Goal: Task Accomplishment & Management: Use online tool/utility

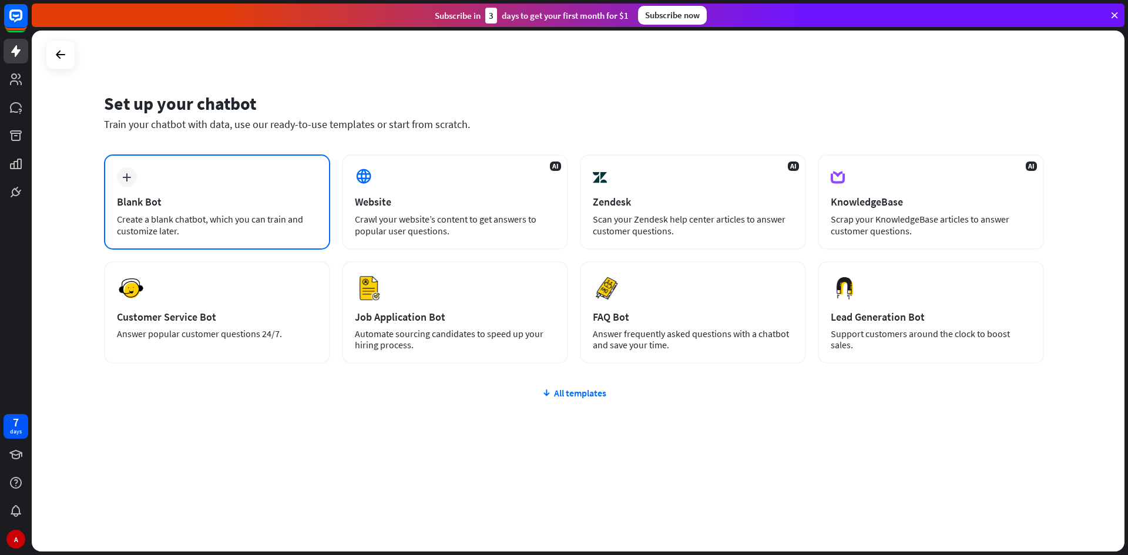
drag, startPoint x: 297, startPoint y: 173, endPoint x: 303, endPoint y: 178, distance: 7.5
click at [303, 178] on div "plus Blank Bot Create a blank chatbot, which you can train and customize later." at bounding box center [217, 202] width 226 height 95
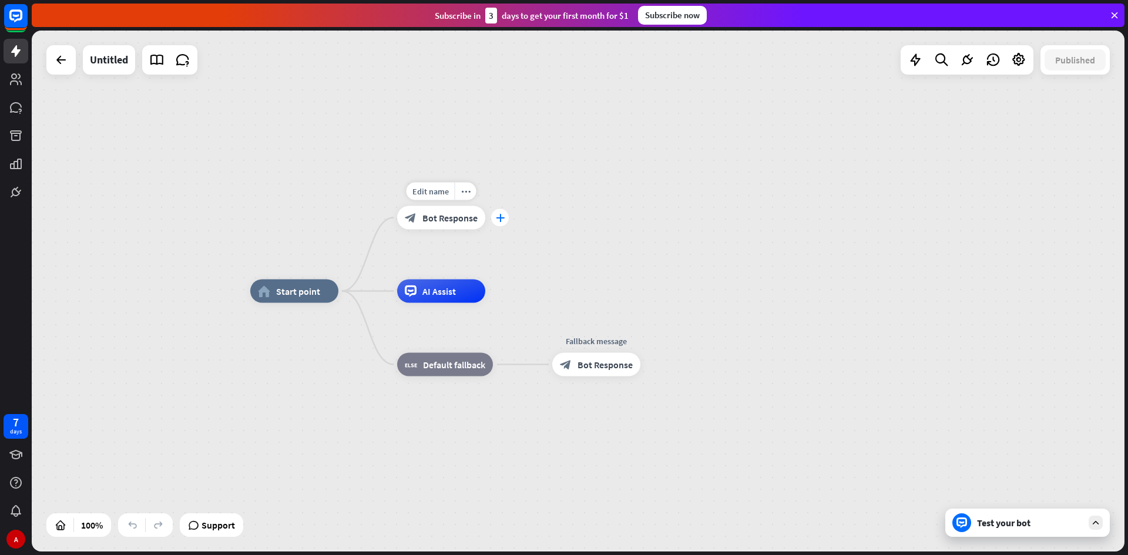
click at [501, 221] on icon "plus" at bounding box center [500, 218] width 9 height 8
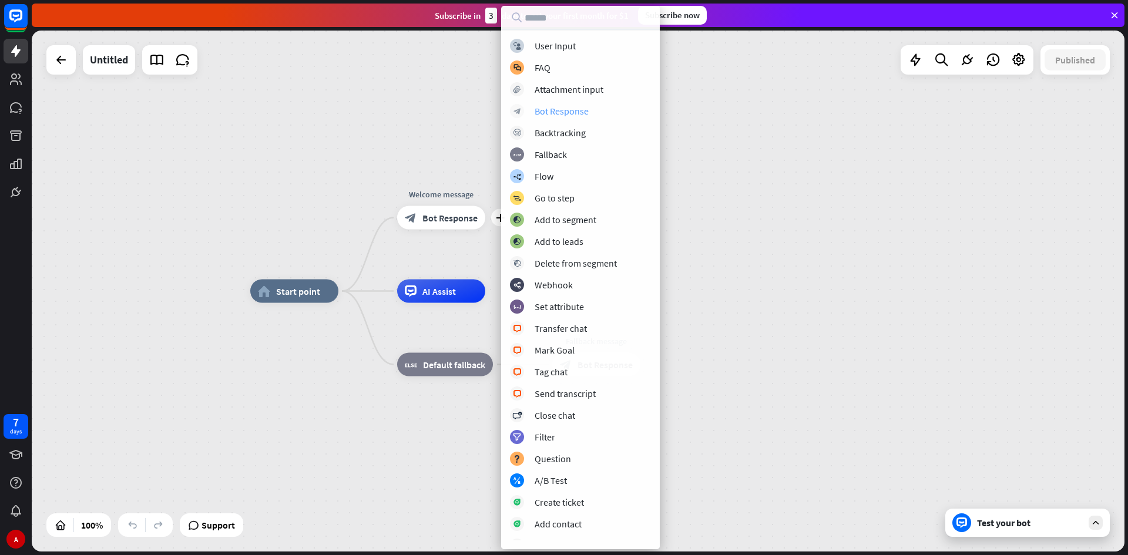
click at [565, 109] on div "Bot Response" at bounding box center [562, 111] width 54 height 12
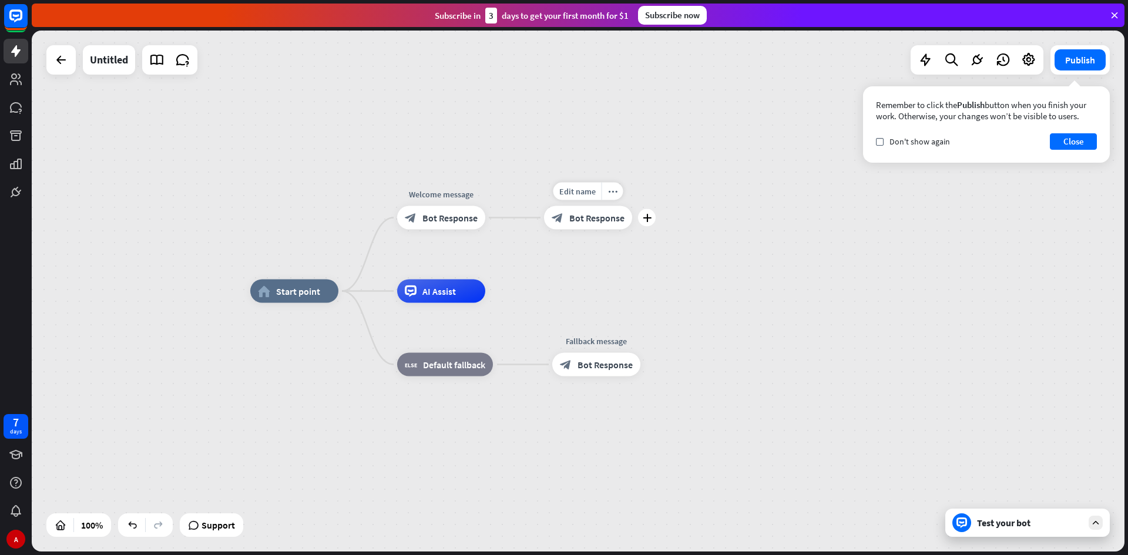
click at [606, 224] on div "block_bot_response Bot Response" at bounding box center [588, 218] width 88 height 24
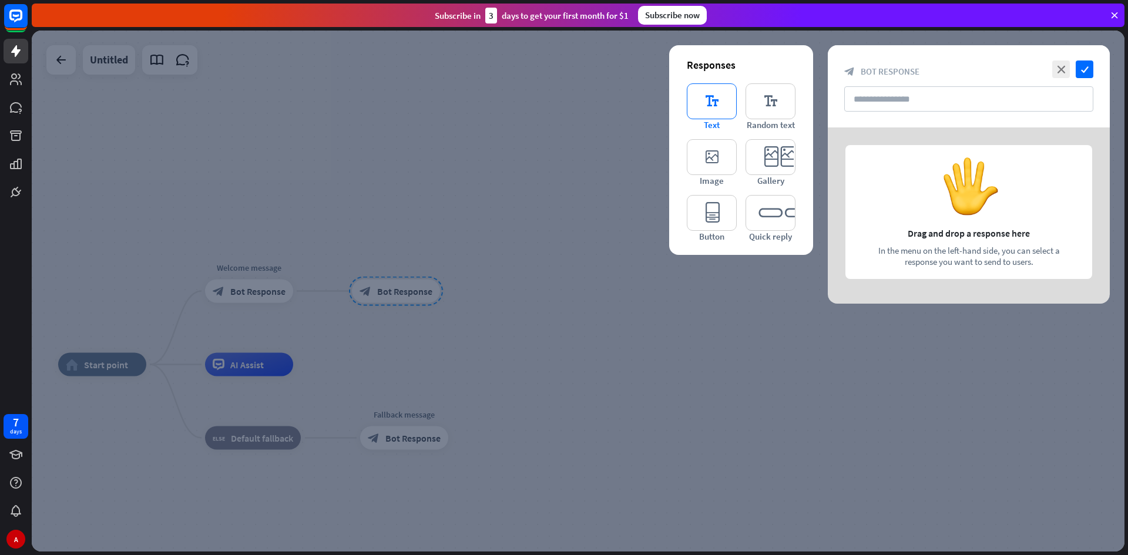
click at [706, 94] on icon "editor_text" at bounding box center [712, 101] width 50 height 36
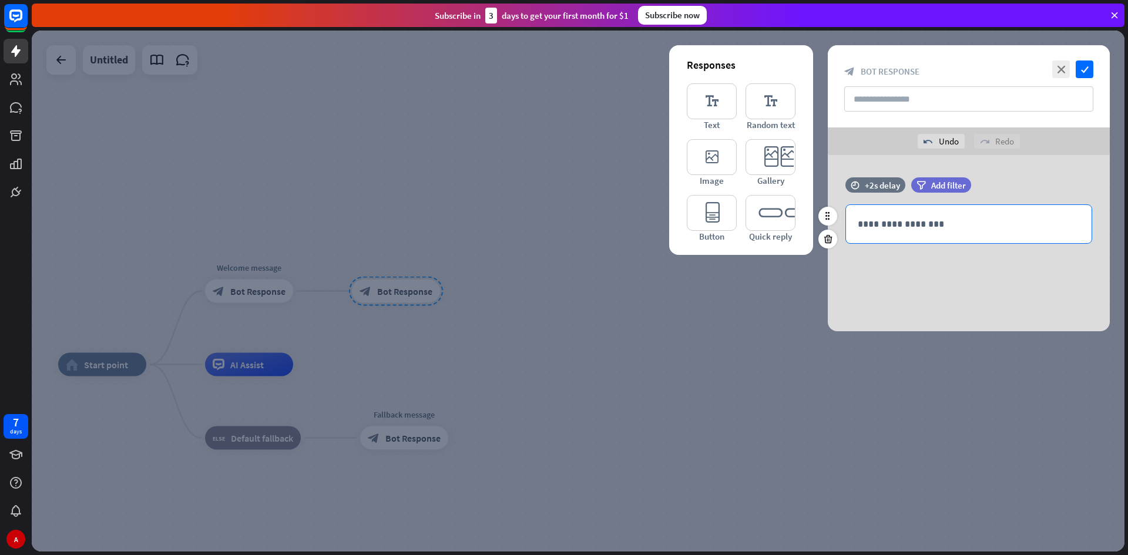
click at [921, 232] on div "**********" at bounding box center [969, 224] width 246 height 38
drag, startPoint x: 551, startPoint y: 187, endPoint x: 572, endPoint y: 200, distance: 24.5
click at [572, 200] on div at bounding box center [578, 291] width 1093 height 521
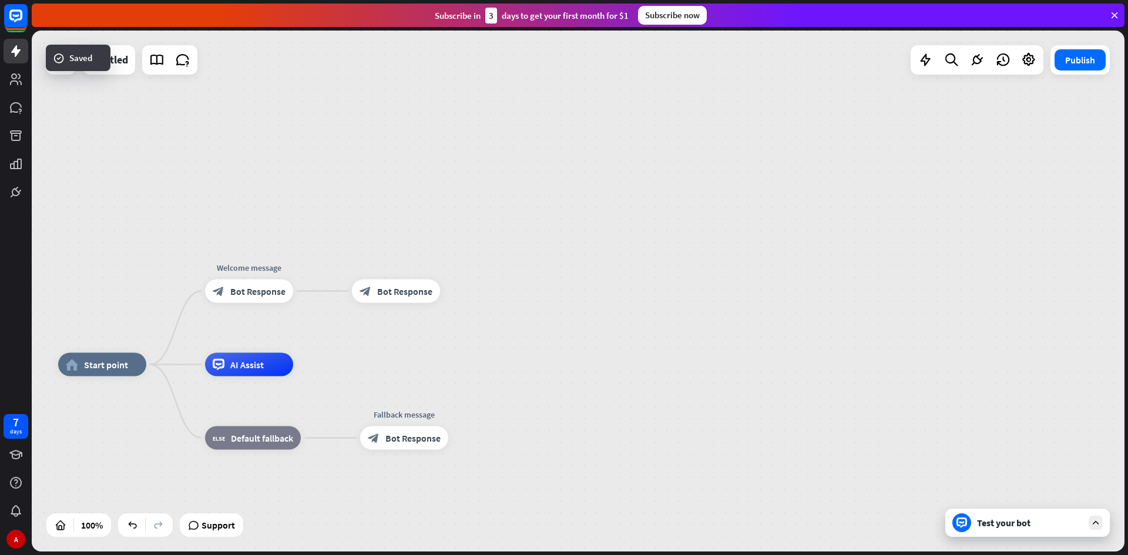
drag, startPoint x: 649, startPoint y: 311, endPoint x: 672, endPoint y: 330, distance: 29.2
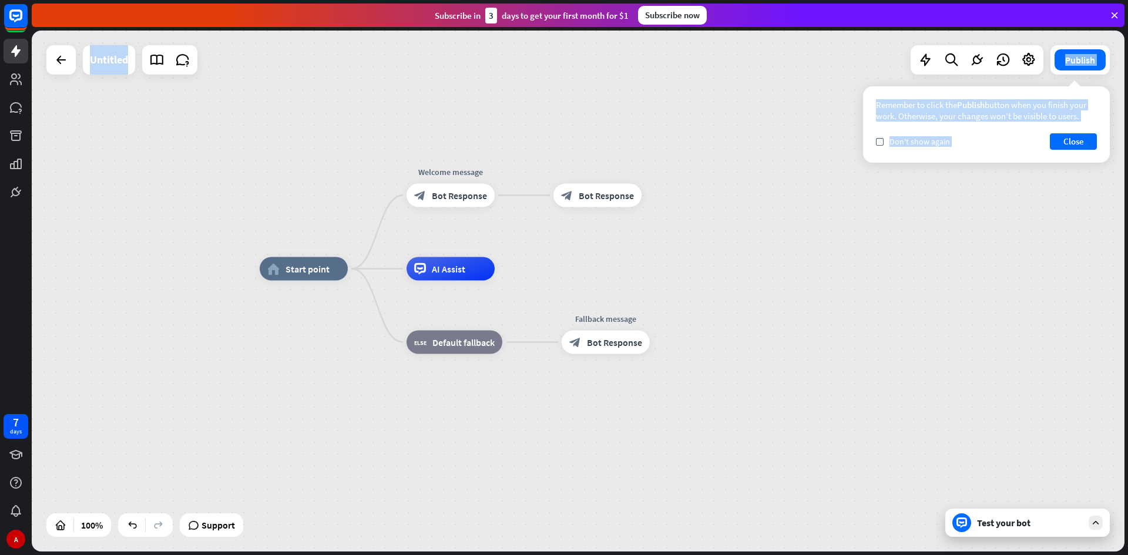
drag, startPoint x: 430, startPoint y: 358, endPoint x: 612, endPoint y: 261, distance: 206.1
click at [612, 261] on div "home_2 Start point Welcome message block_bot_response Bot Response block_bot_re…" at bounding box center [578, 291] width 1093 height 521
drag, startPoint x: 1033, startPoint y: 251, endPoint x: 1021, endPoint y: 250, distance: 12.5
click at [1029, 251] on div "home_2 Start point Welcome message block_bot_response Bot Response block_bot_re…" at bounding box center [578, 291] width 1093 height 521
drag, startPoint x: 830, startPoint y: 196, endPoint x: 833, endPoint y: 205, distance: 9.5
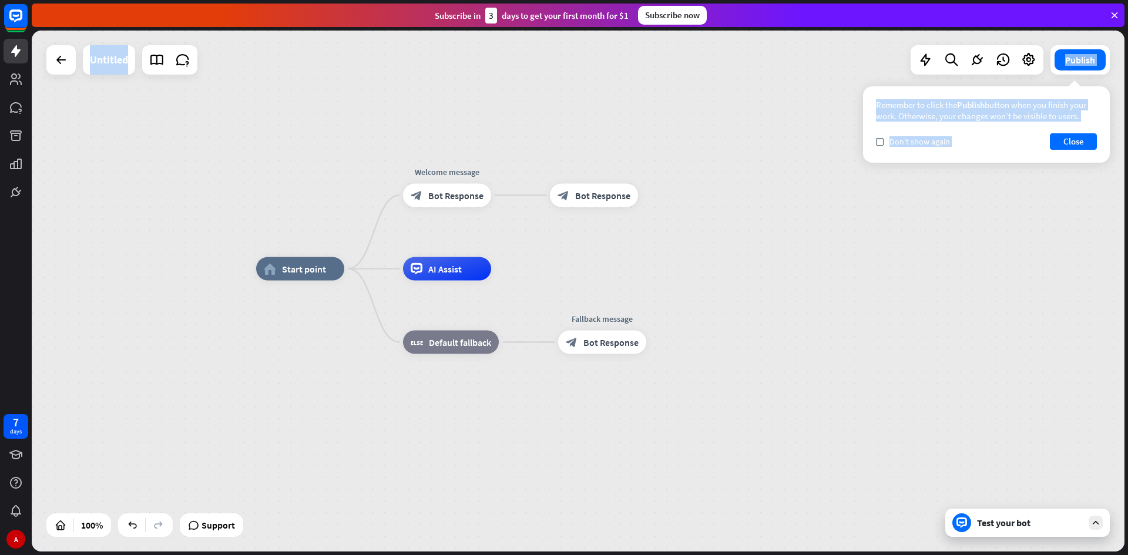
click at [830, 197] on div "home_2 Start point Welcome message block_bot_response Bot Response block_bot_re…" at bounding box center [578, 291] width 1093 height 521
click at [879, 139] on icon "check" at bounding box center [879, 141] width 5 height 5
click at [1061, 142] on button "Close" at bounding box center [1073, 141] width 47 height 16
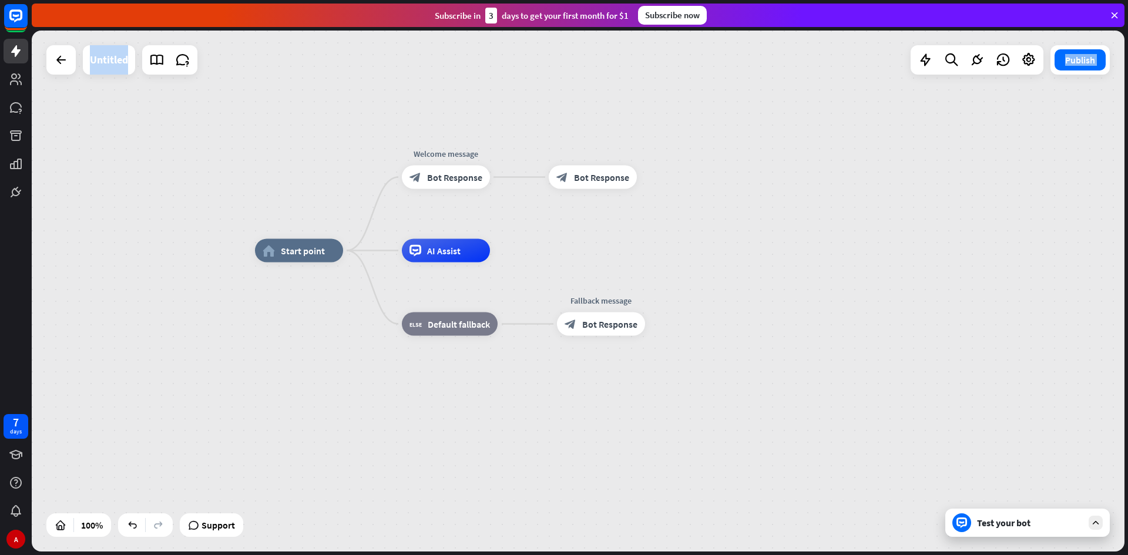
drag, startPoint x: 836, startPoint y: 143, endPoint x: 835, endPoint y: 136, distance: 7.1
click at [835, 136] on div "home_2 Start point Welcome message block_bot_response Bot Response block_bot_re…" at bounding box center [578, 291] width 1093 height 521
click at [637, 169] on div "Edit name more_horiz plus block_bot_response Bot Response" at bounding box center [593, 178] width 88 height 24
click at [653, 173] on icon "plus" at bounding box center [652, 177] width 9 height 8
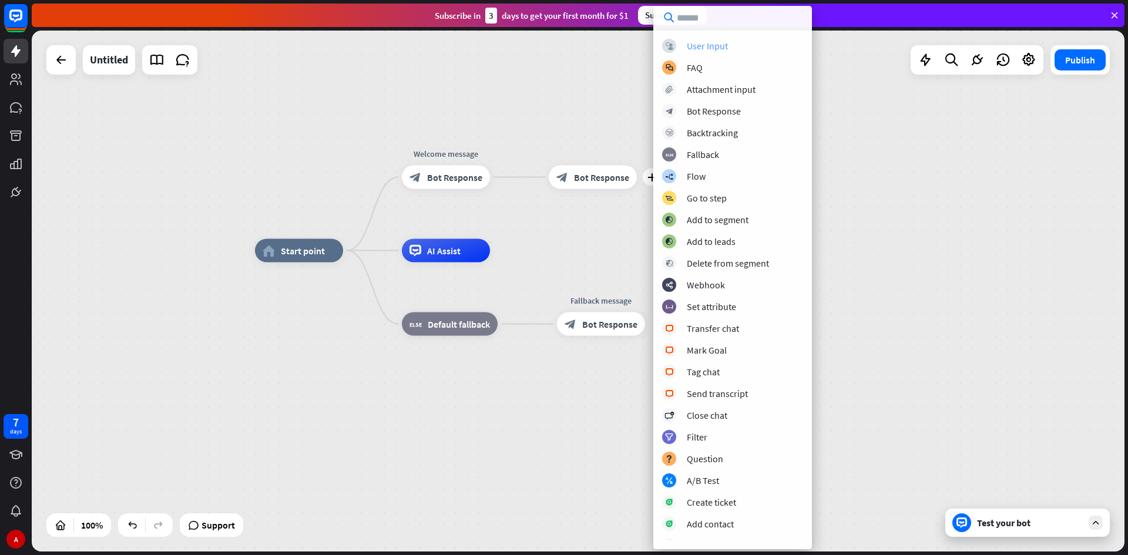
click at [738, 48] on div "block_user_input User Input" at bounding box center [732, 46] width 141 height 14
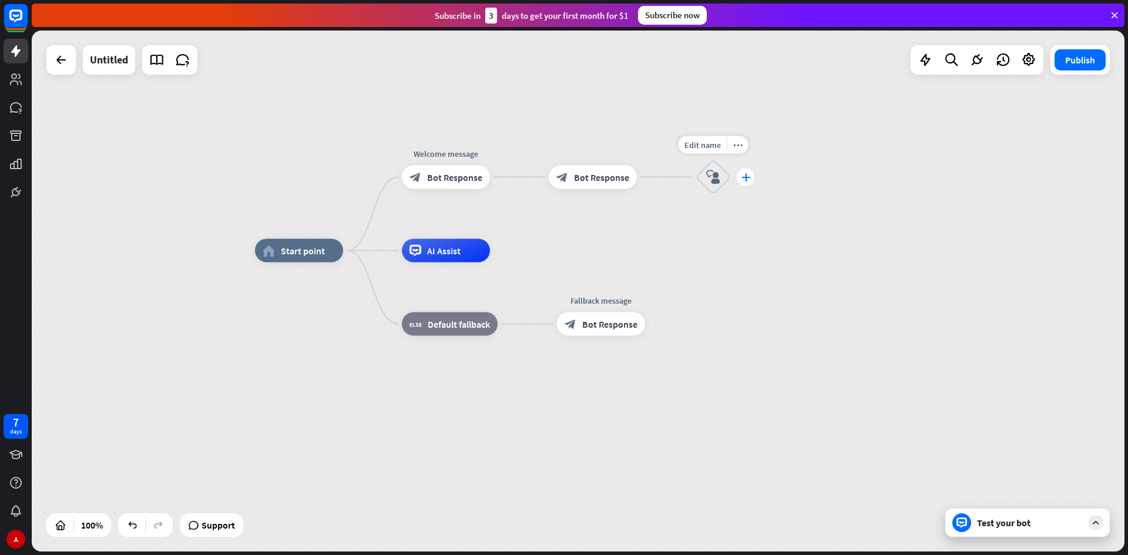
click at [743, 176] on icon "plus" at bounding box center [746, 177] width 9 height 8
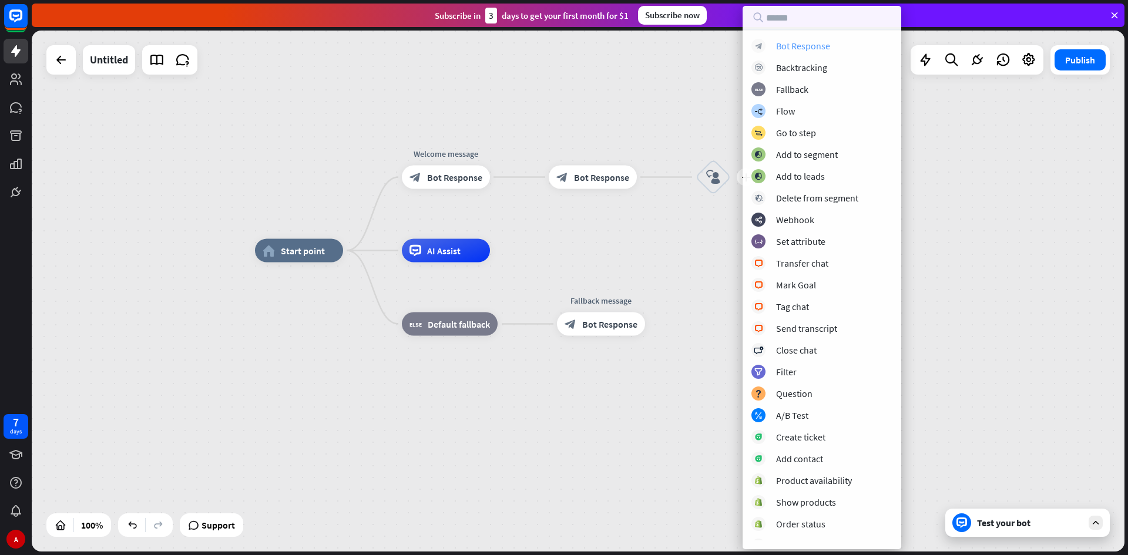
click at [799, 49] on div "Bot Response" at bounding box center [803, 46] width 54 height 12
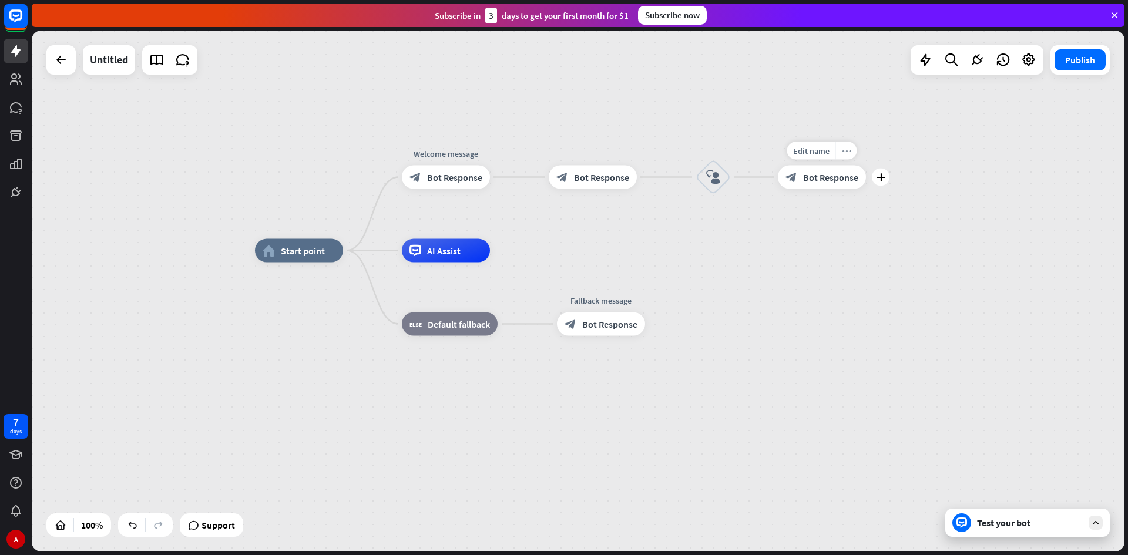
click at [842, 155] on div "more_horiz" at bounding box center [847, 151] width 22 height 18
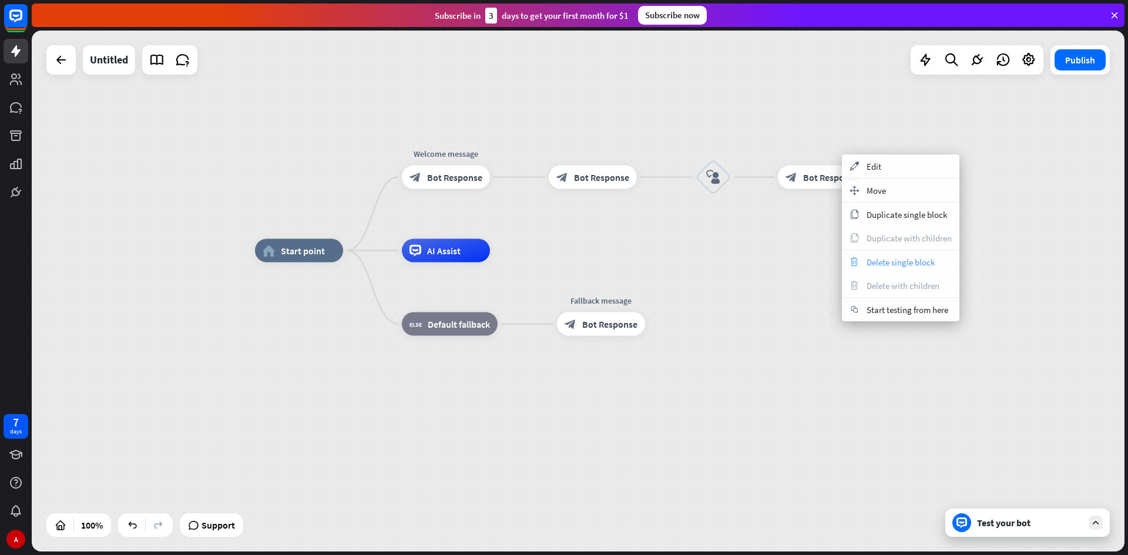
click at [884, 263] on span "Delete single block" at bounding box center [901, 262] width 68 height 11
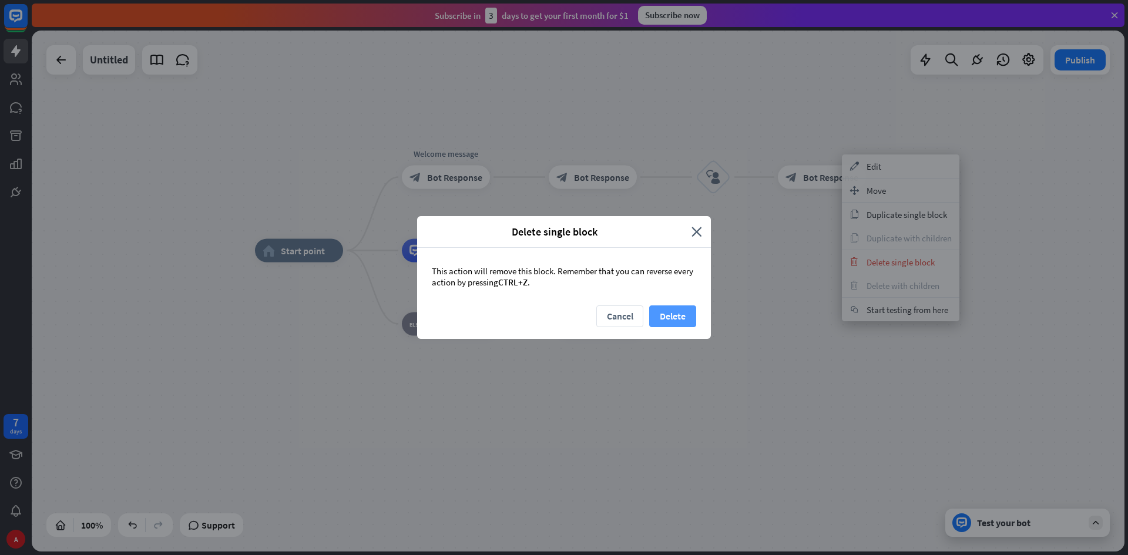
click at [676, 312] on button "Delete" at bounding box center [672, 317] width 47 height 22
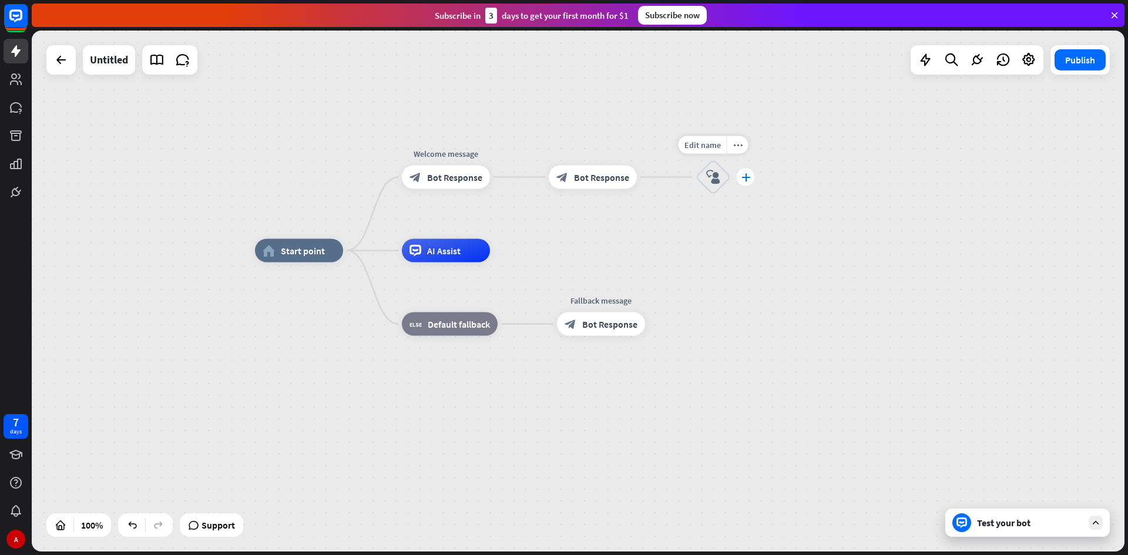
click at [742, 180] on icon "plus" at bounding box center [746, 177] width 9 height 8
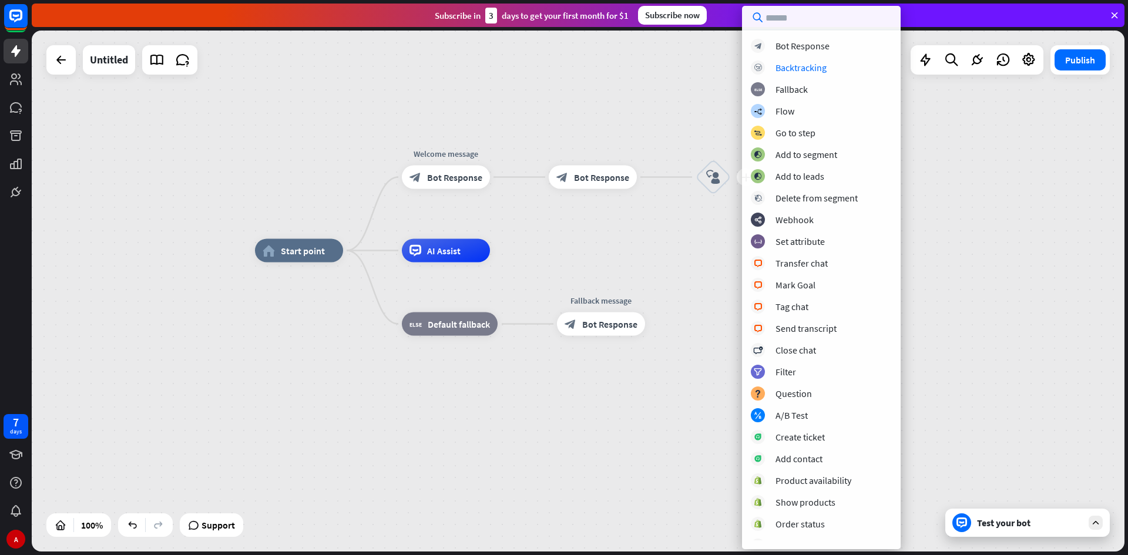
click at [794, 75] on div "block_bot_response Bot Response block_backtracking Backtracking block_fallback …" at bounding box center [821, 290] width 159 height 502
click at [798, 69] on div "Backtracking" at bounding box center [801, 68] width 51 height 12
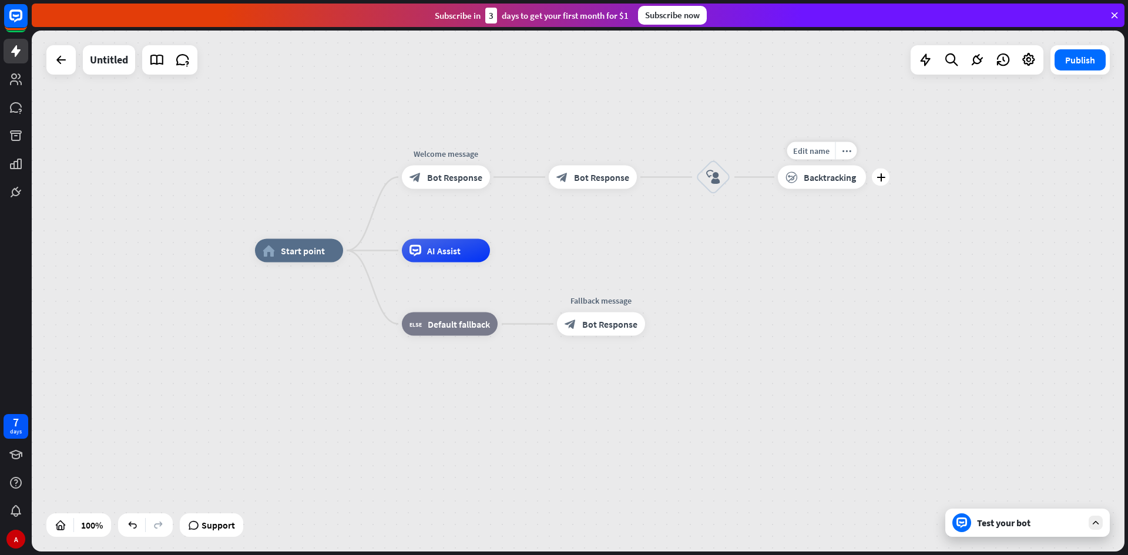
click at [809, 179] on span "Backtracking" at bounding box center [830, 178] width 52 height 12
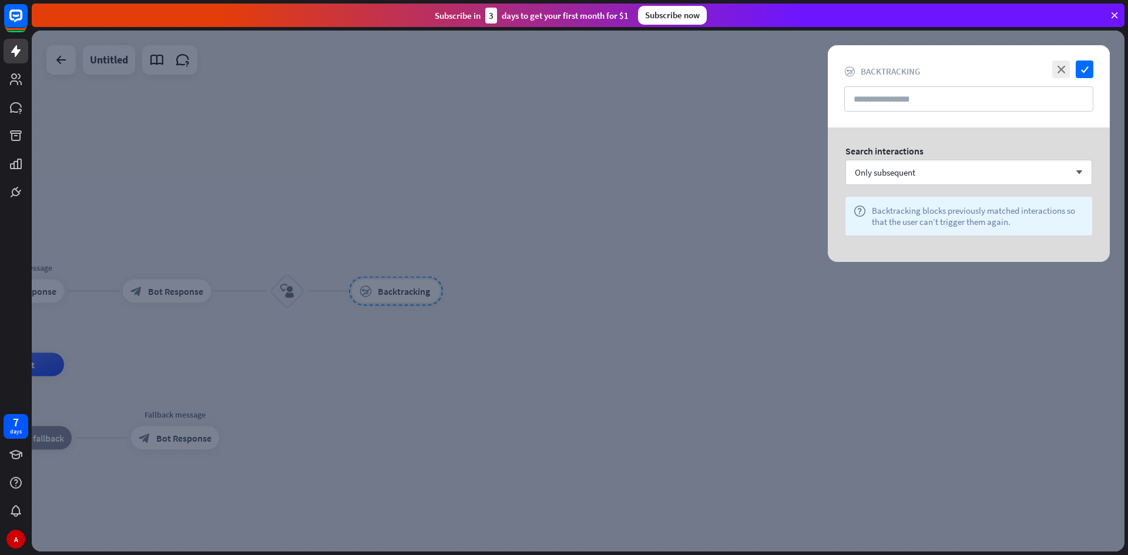
drag, startPoint x: 713, startPoint y: 179, endPoint x: 813, endPoint y: 159, distance: 102.0
click at [720, 177] on div at bounding box center [578, 291] width 1093 height 521
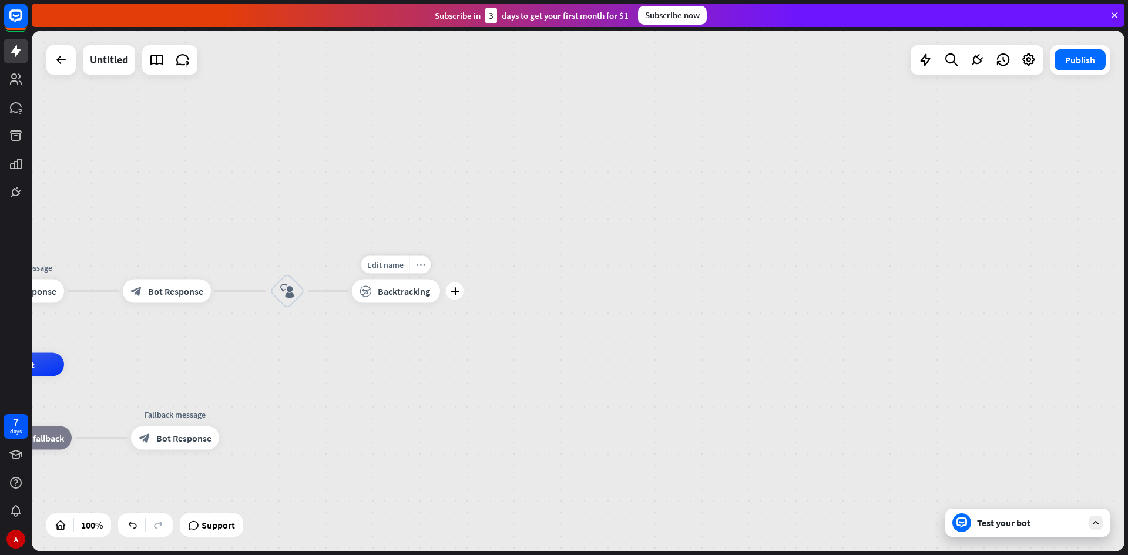
click at [420, 264] on icon "more_horiz" at bounding box center [420, 264] width 9 height 9
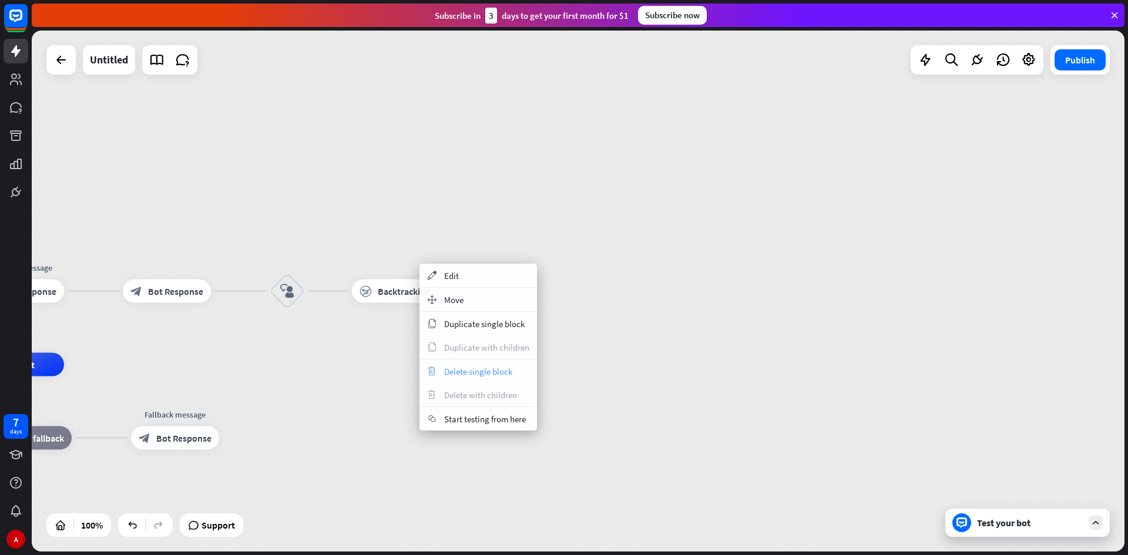
click at [472, 373] on span "Delete single block" at bounding box center [478, 371] width 68 height 11
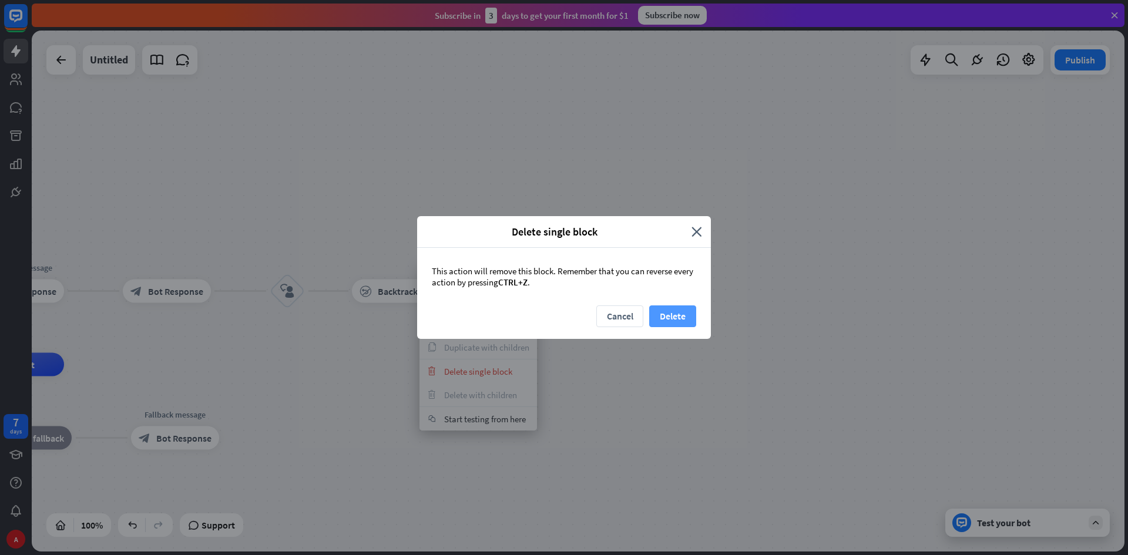
click at [668, 317] on button "Delete" at bounding box center [672, 317] width 47 height 22
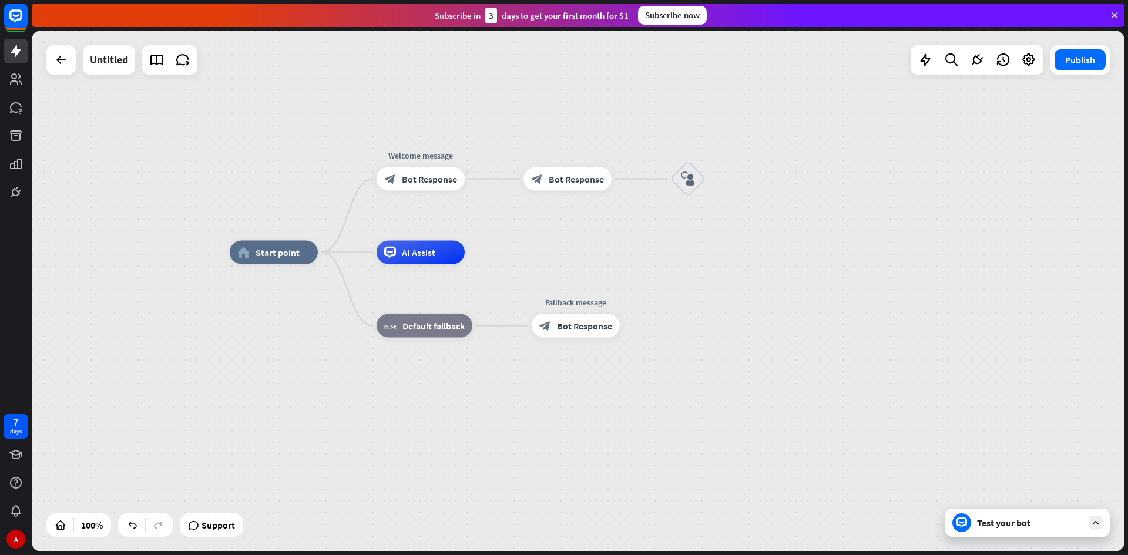
drag, startPoint x: 291, startPoint y: 442, endPoint x: 710, endPoint y: 339, distance: 431.0
click at [697, 334] on div "home_2 Start point Welcome message block_bot_response Bot Response block_bot_re…" at bounding box center [776, 513] width 1093 height 521
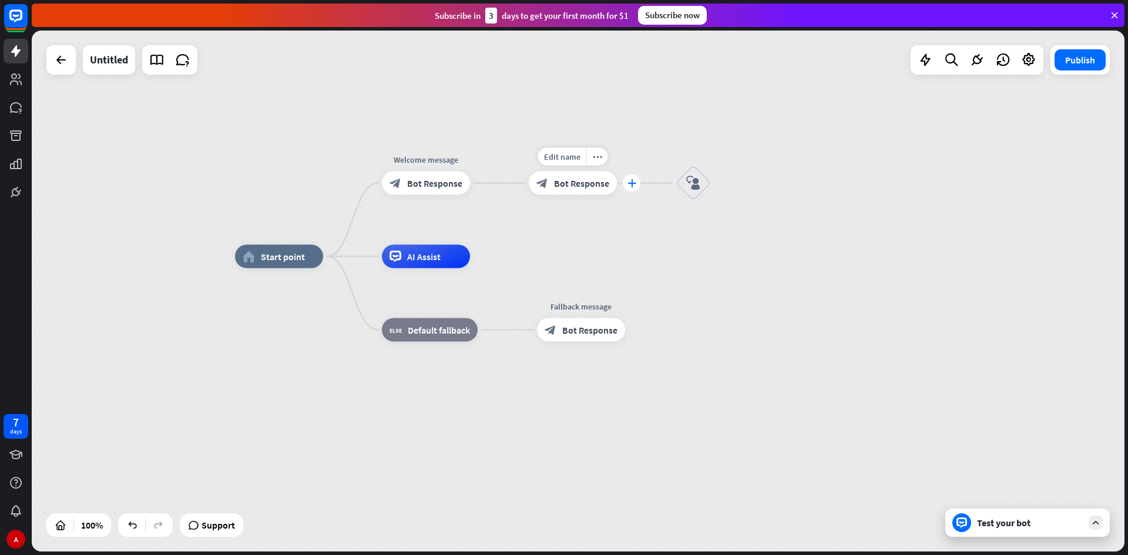
click at [626, 183] on div "plus" at bounding box center [632, 184] width 18 height 18
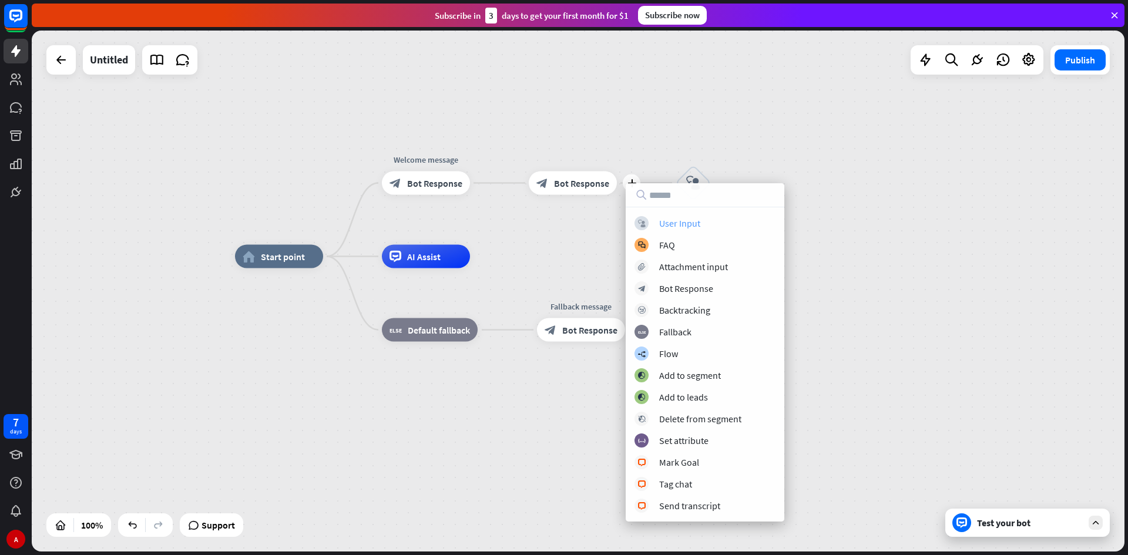
click at [696, 221] on div "User Input" at bounding box center [679, 223] width 41 height 12
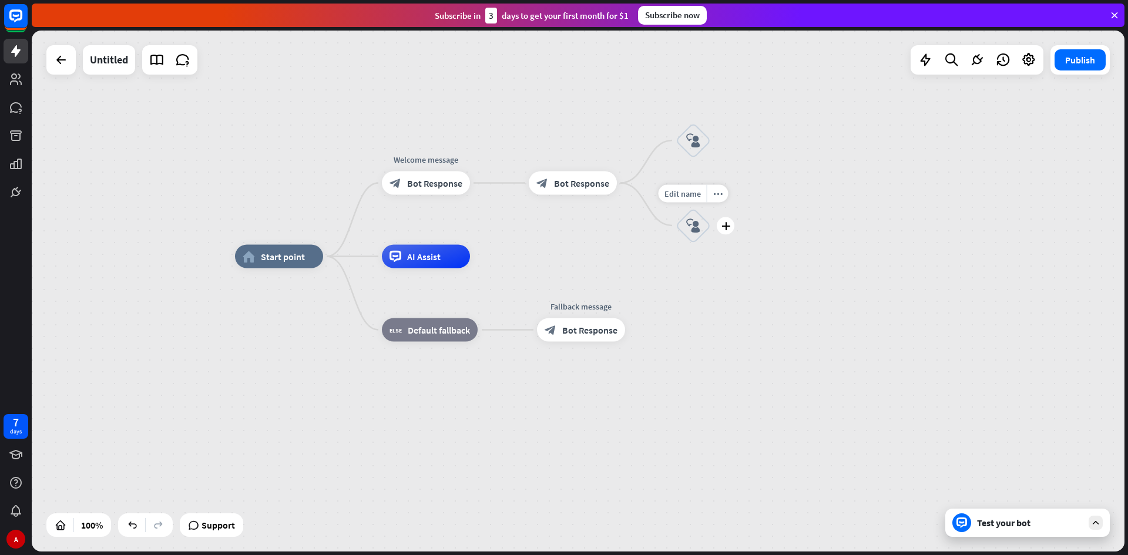
click at [691, 229] on icon "block_user_input" at bounding box center [693, 226] width 14 height 14
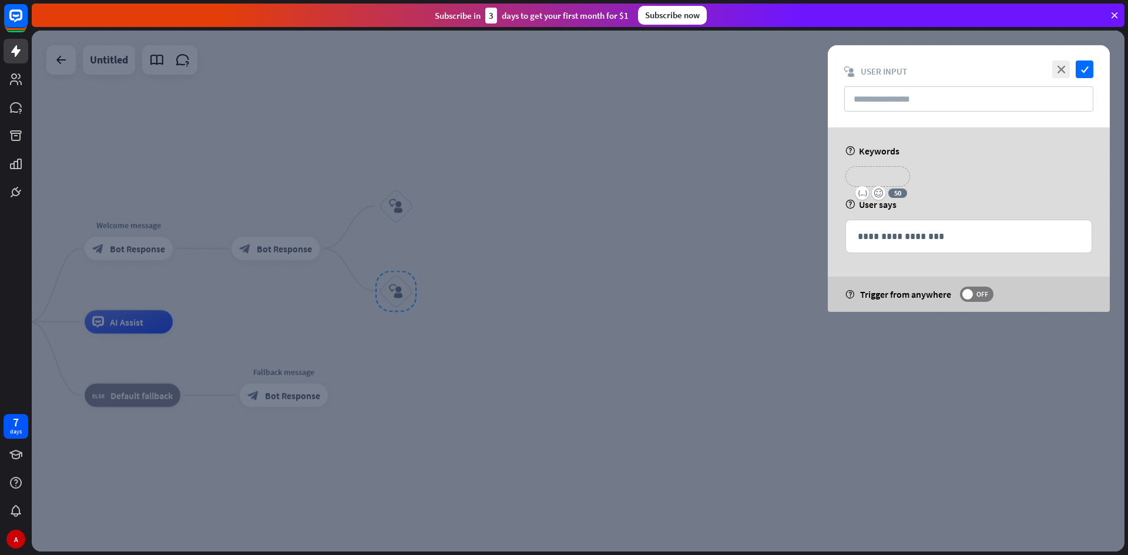
click at [885, 172] on p "**********" at bounding box center [877, 176] width 47 height 15
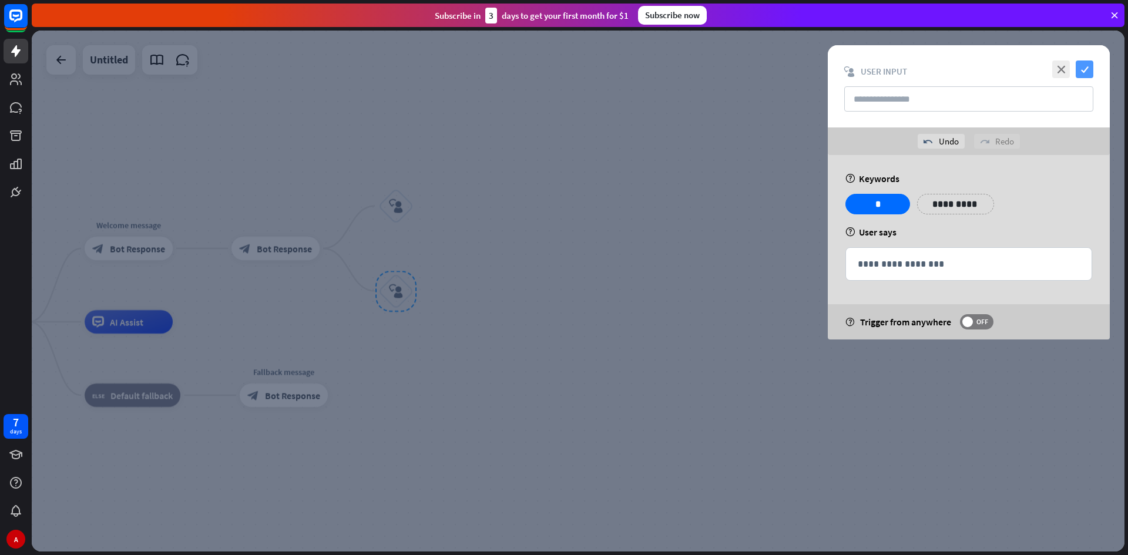
click at [1089, 66] on icon "check" at bounding box center [1085, 70] width 18 height 18
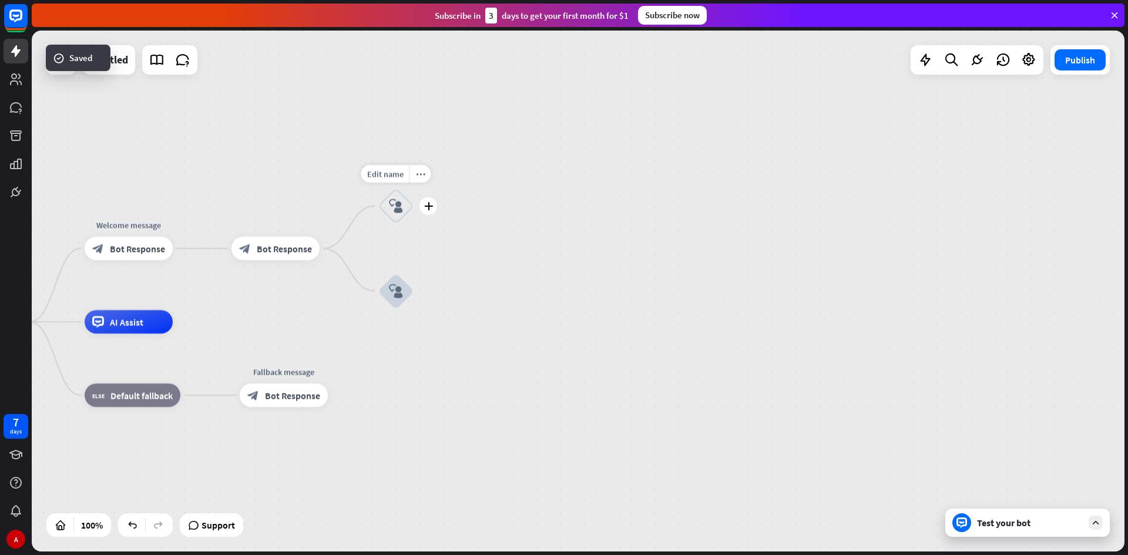
click at [395, 203] on icon "block_user_input" at bounding box center [396, 206] width 14 height 14
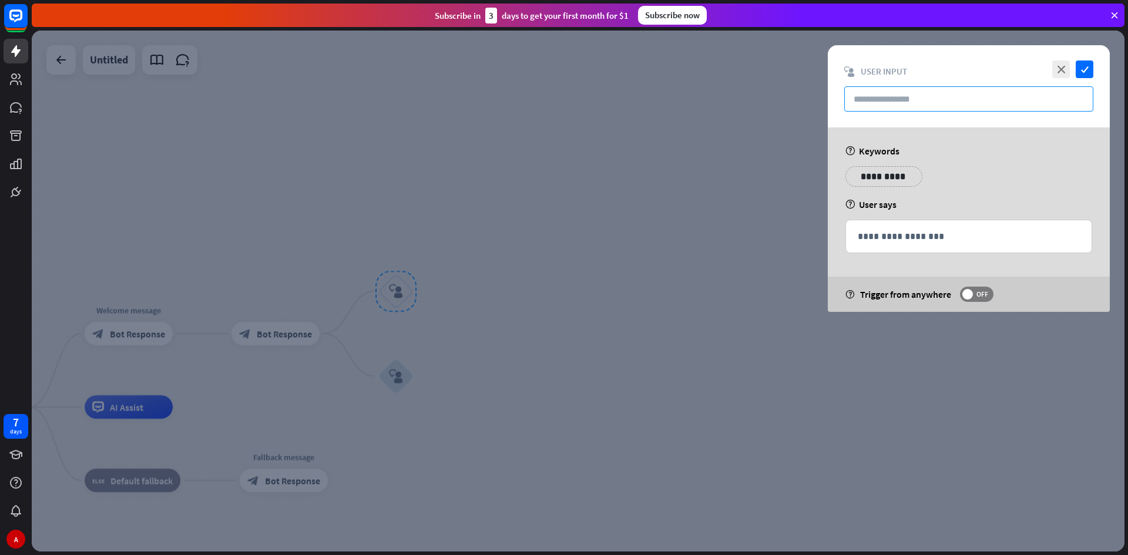
click at [925, 102] on input "text" at bounding box center [968, 98] width 249 height 25
click at [958, 228] on div "**********" at bounding box center [969, 236] width 246 height 32
click at [893, 179] on p "**********" at bounding box center [883, 176] width 59 height 15
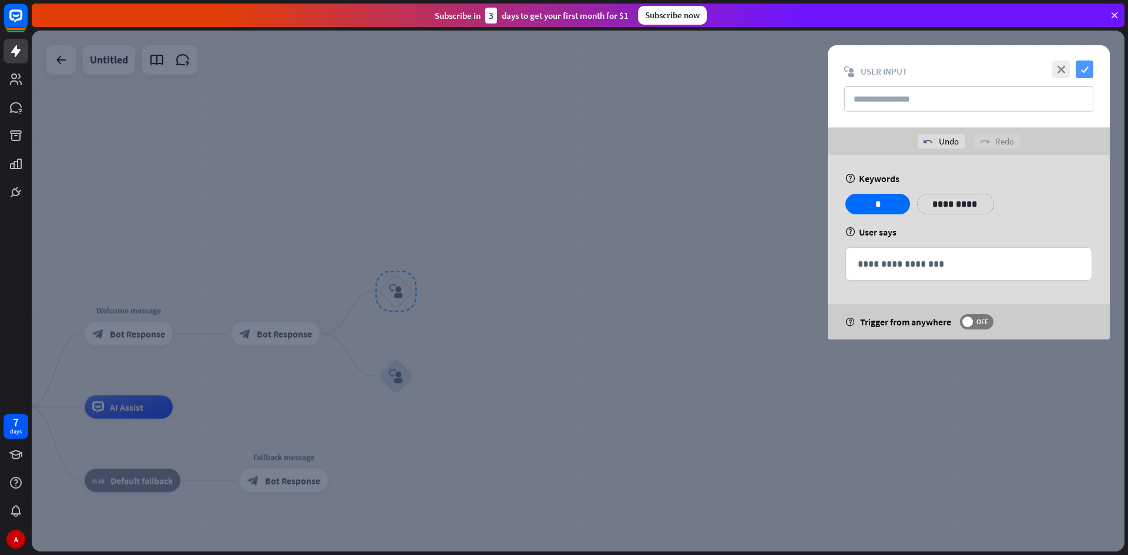
click at [1085, 68] on icon "check" at bounding box center [1085, 70] width 18 height 18
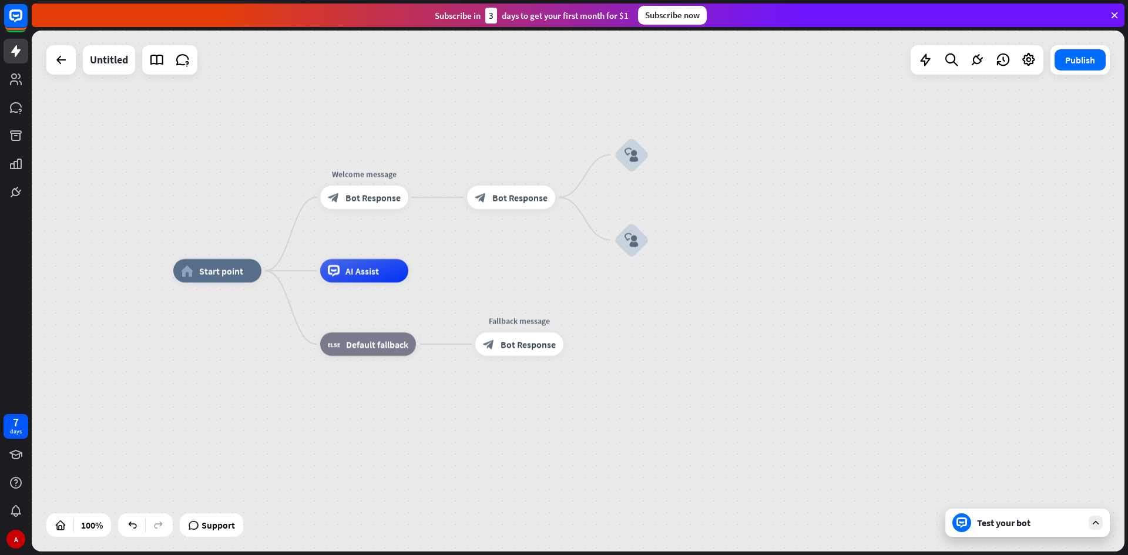
drag, startPoint x: 624, startPoint y: 450, endPoint x: 776, endPoint y: 366, distance: 173.0
click at [838, 321] on div "home_2 Start point Welcome message block_bot_response Bot Response block_bot_re…" at bounding box center [719, 531] width 1093 height 521
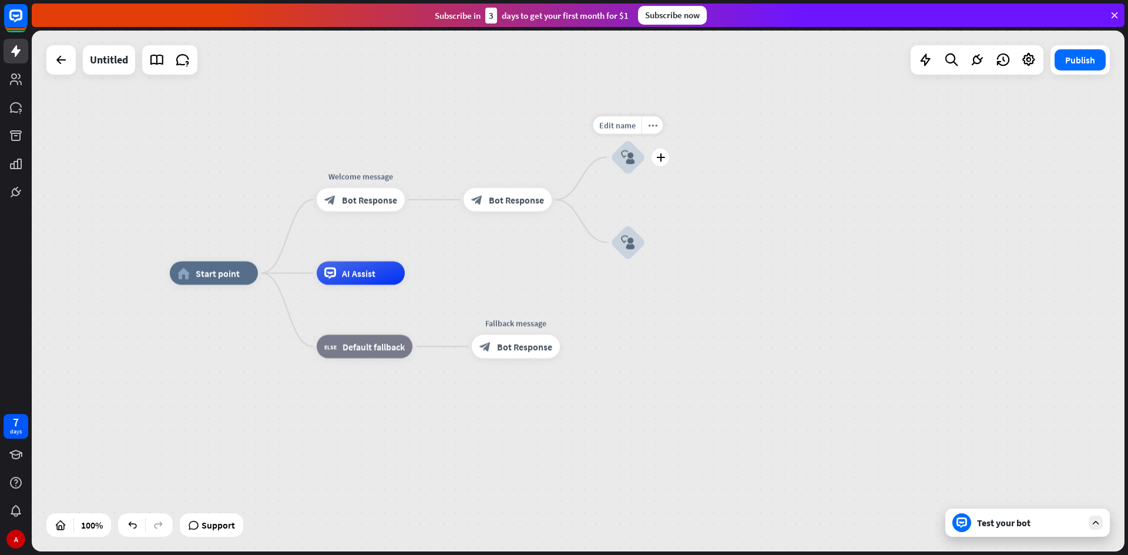
click at [646, 166] on div "Edit name more_horiz plus block_user_input" at bounding box center [628, 157] width 35 height 35
click at [662, 160] on icon "plus" at bounding box center [660, 157] width 9 height 8
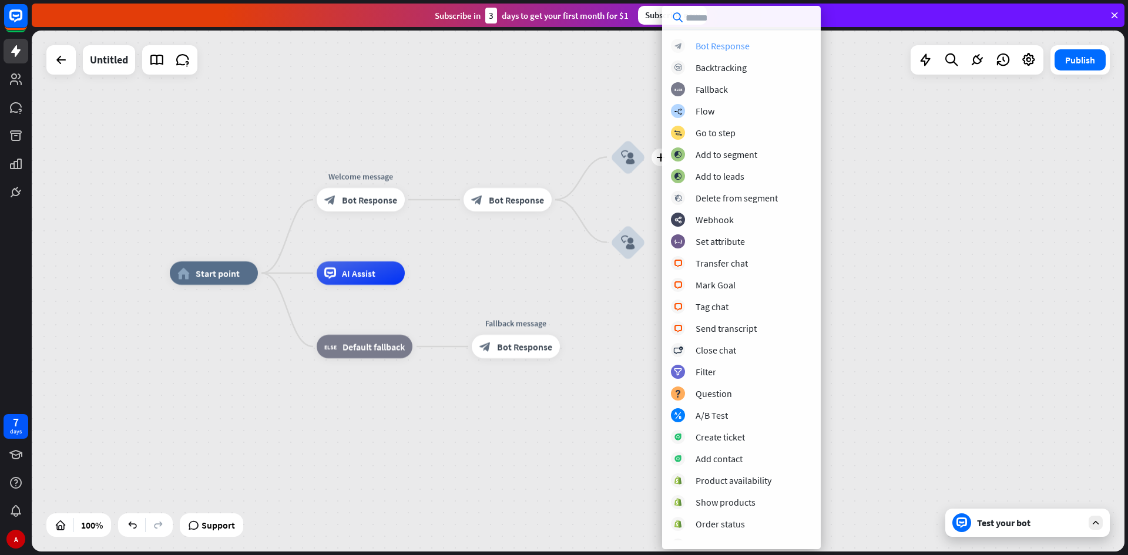
click at [723, 45] on div "Bot Response" at bounding box center [723, 46] width 54 height 12
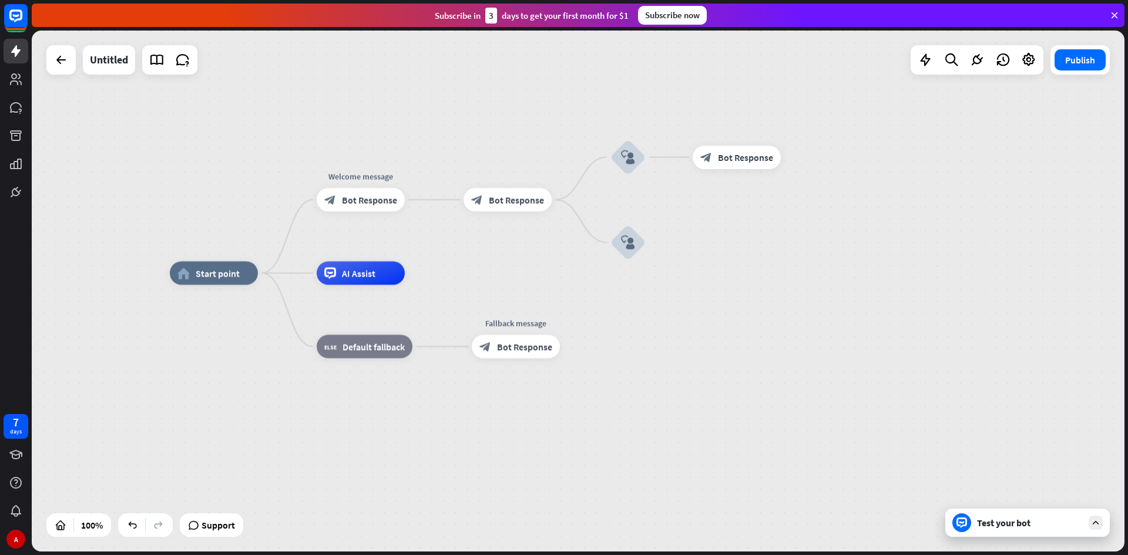
drag, startPoint x: 866, startPoint y: 196, endPoint x: 858, endPoint y: 194, distance: 7.8
click at [858, 194] on div "home_2 Start point Welcome message block_bot_response Bot Response block_bot_re…" at bounding box center [578, 291] width 1093 height 521
